Goal: Task Accomplishment & Management: Manage account settings

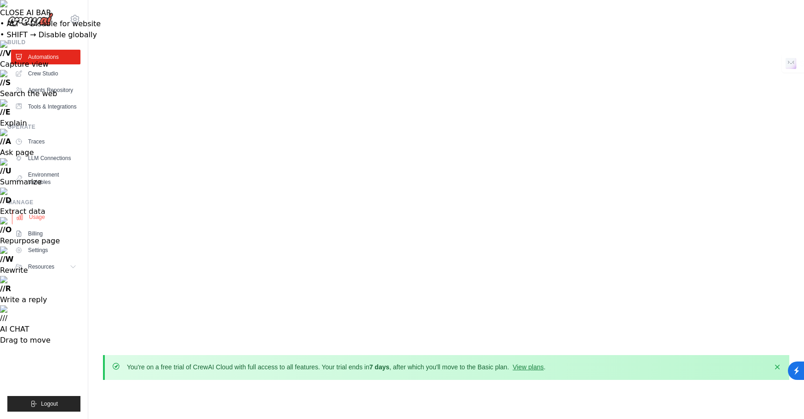
click at [41, 224] on link "Usage" at bounding box center [46, 217] width 69 height 15
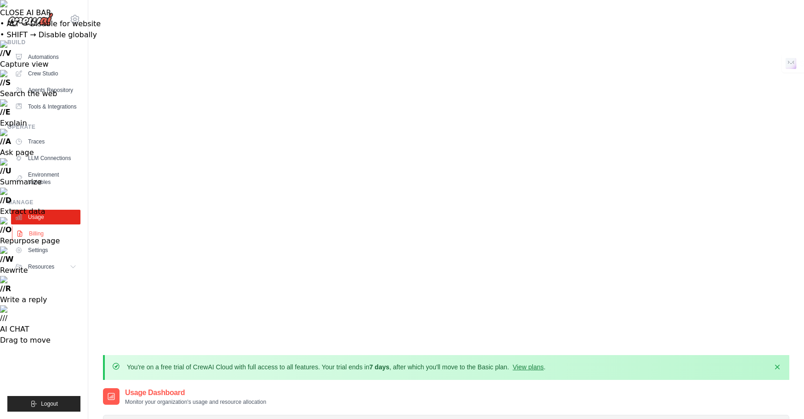
click at [42, 241] on link "Billing" at bounding box center [46, 233] width 69 height 15
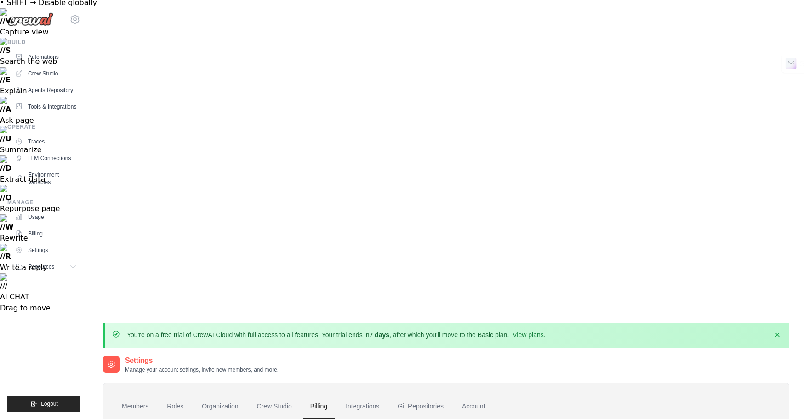
scroll to position [63, 0]
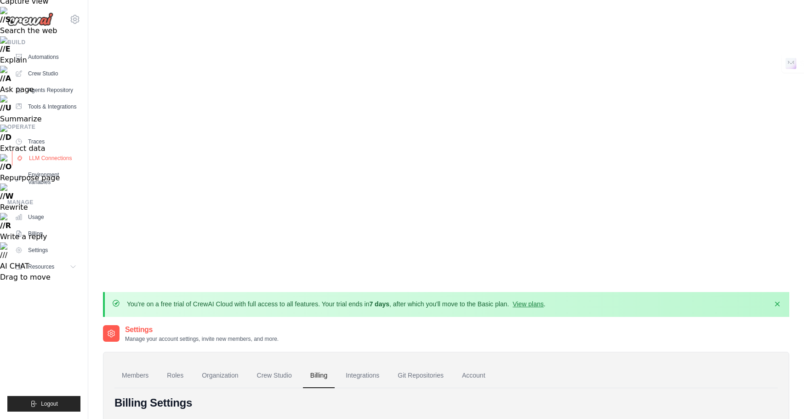
click at [60, 165] on link "LLM Connections" at bounding box center [46, 158] width 69 height 15
